Goal: Information Seeking & Learning: Learn about a topic

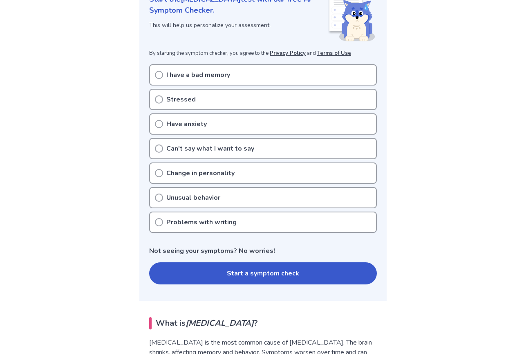
scroll to position [82, 0]
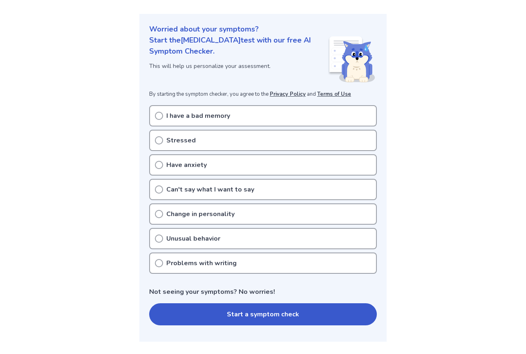
click at [158, 117] on icon at bounding box center [159, 116] width 8 height 8
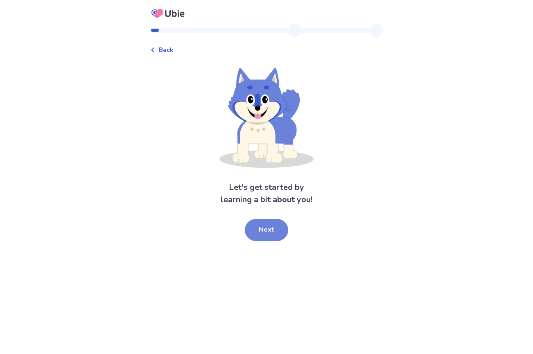
click at [261, 229] on button "Next" at bounding box center [266, 230] width 43 height 22
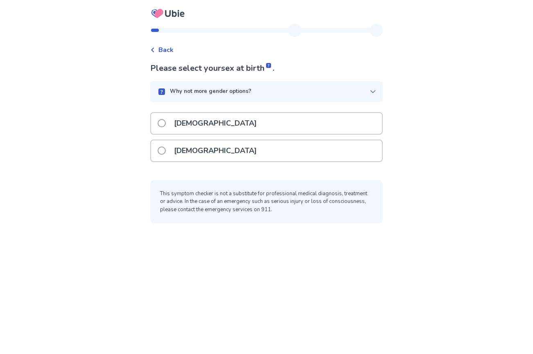
click at [160, 143] on div "[DEMOGRAPHIC_DATA]" at bounding box center [266, 150] width 231 height 21
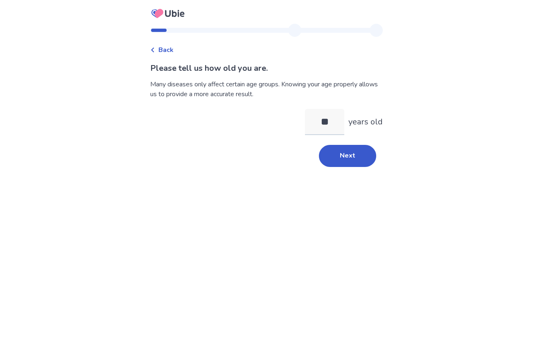
type input "*"
type input "**"
click at [336, 148] on button "Next" at bounding box center [347, 156] width 57 height 22
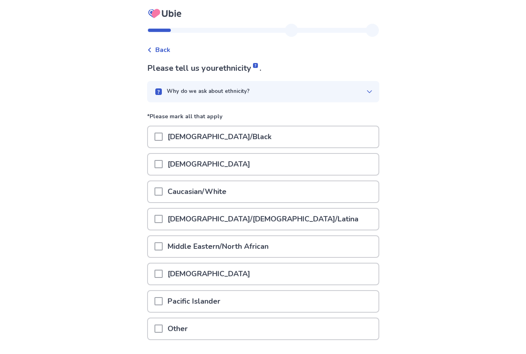
scroll to position [41, 0]
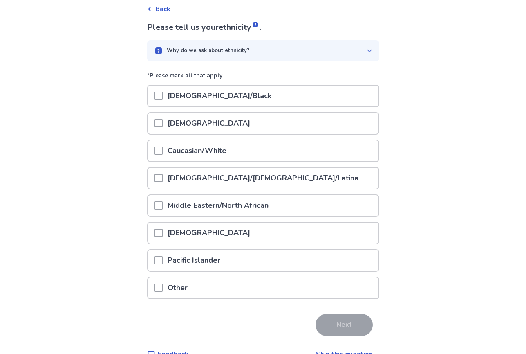
click at [163, 152] on span at bounding box center [159, 150] width 8 height 8
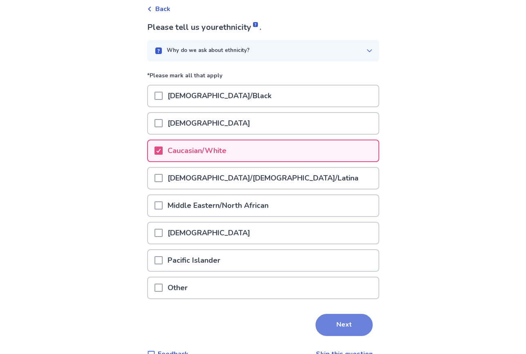
click at [344, 331] on button "Next" at bounding box center [344, 325] width 57 height 22
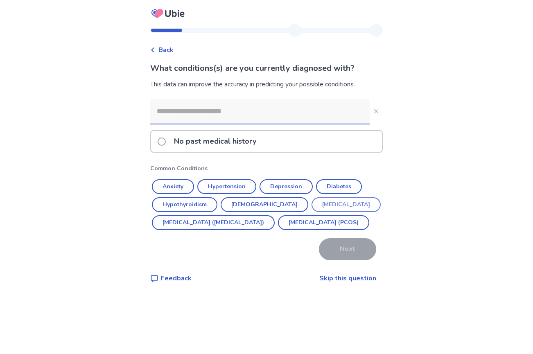
click at [311, 200] on button "[MEDICAL_DATA]" at bounding box center [345, 204] width 69 height 15
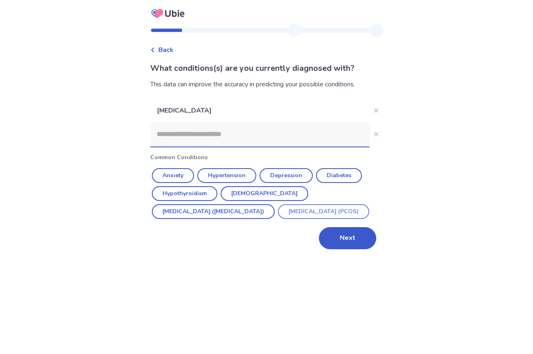
click at [278, 211] on button "[MEDICAL_DATA] (PCOS)" at bounding box center [323, 211] width 91 height 15
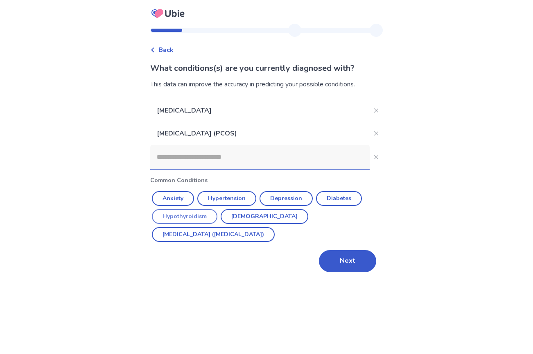
click at [187, 217] on button "Hypothyroidism" at bounding box center [184, 216] width 65 height 15
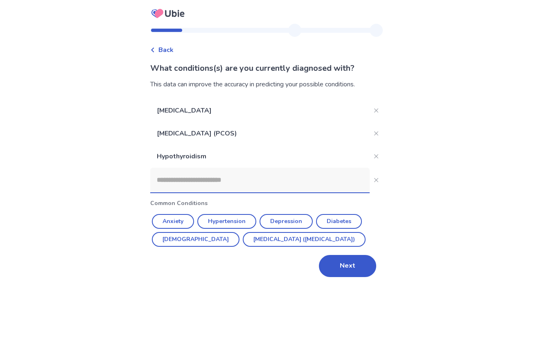
click at [180, 180] on input at bounding box center [259, 180] width 219 height 25
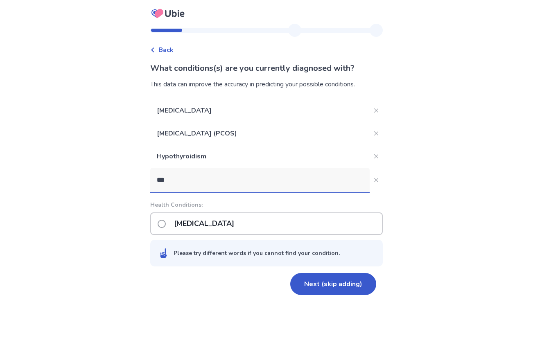
type input "***"
click at [173, 221] on label "[MEDICAL_DATA]" at bounding box center [197, 223] width 81 height 21
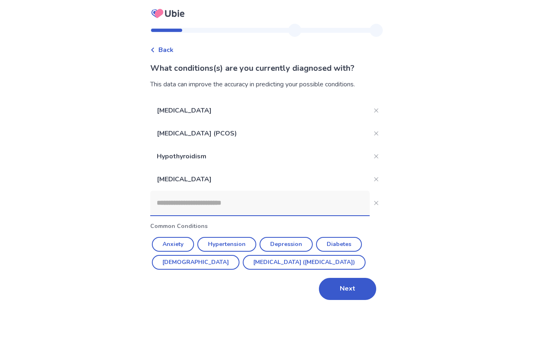
click at [176, 202] on input at bounding box center [259, 203] width 219 height 25
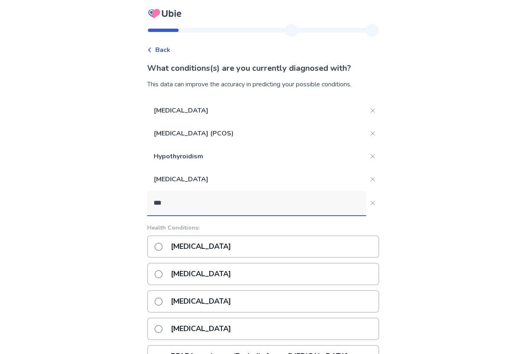
type input "***"
click at [160, 245] on span at bounding box center [159, 247] width 8 height 8
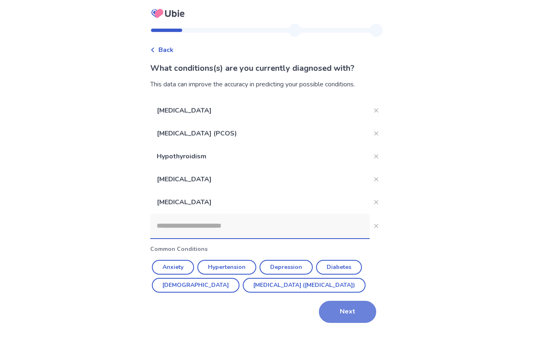
click at [339, 306] on button "Next" at bounding box center [347, 312] width 57 height 22
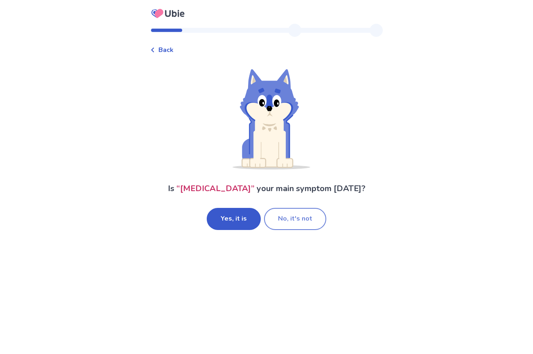
click at [270, 218] on button "No, it's not" at bounding box center [295, 219] width 62 height 22
